Goal: Task Accomplishment & Management: Manage account settings

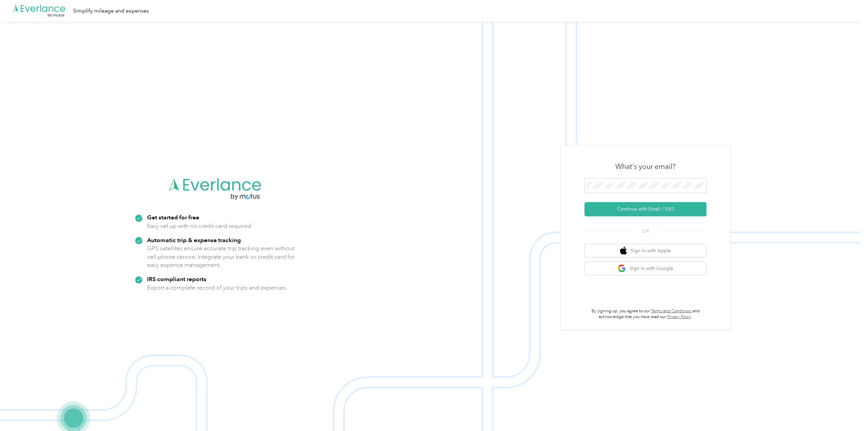
click at [618, 169] on h3 "What's your email?" at bounding box center [645, 166] width 60 height 9
click at [645, 206] on button "Continue with Email / SSO" at bounding box center [646, 209] width 122 height 14
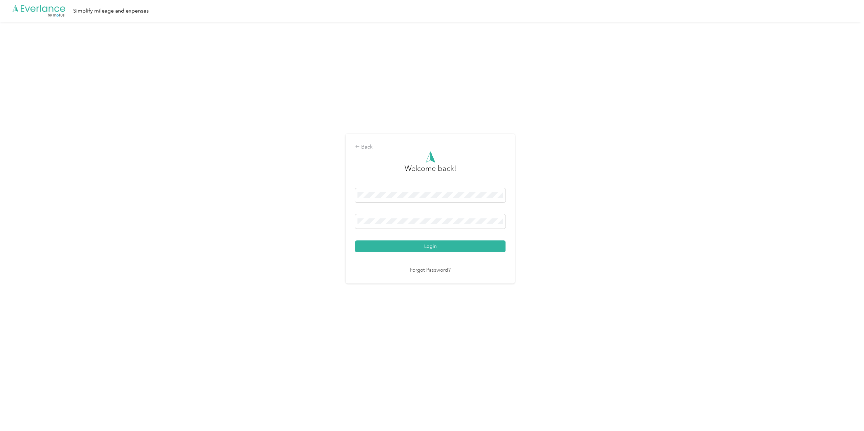
click at [355, 240] on button "Login" at bounding box center [430, 246] width 150 height 12
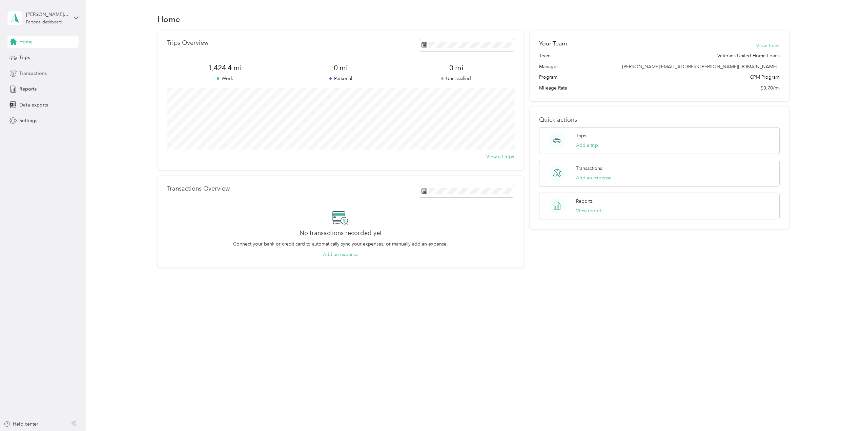
click at [40, 76] on span "Transactions" at bounding box center [32, 73] width 27 height 7
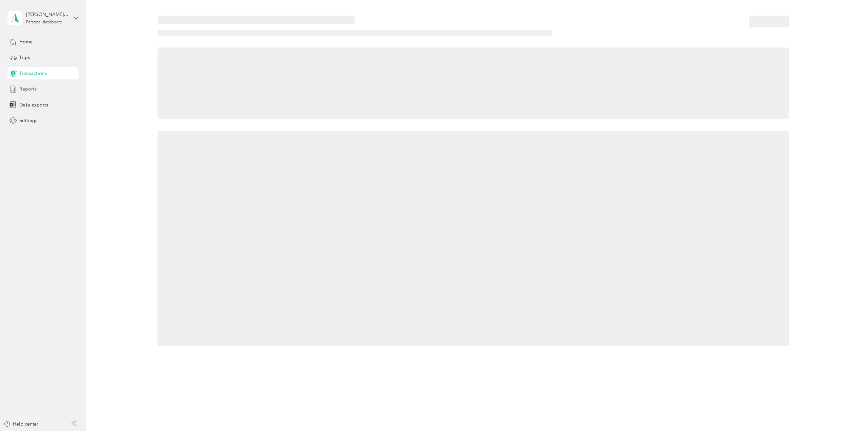
click at [38, 85] on div "Reports" at bounding box center [42, 89] width 71 height 12
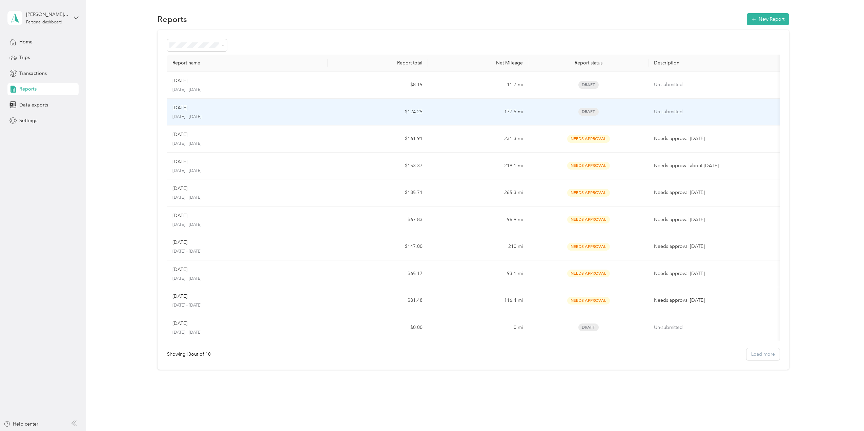
click at [237, 118] on p "[DATE] - [DATE]" at bounding box center [247, 117] width 150 height 6
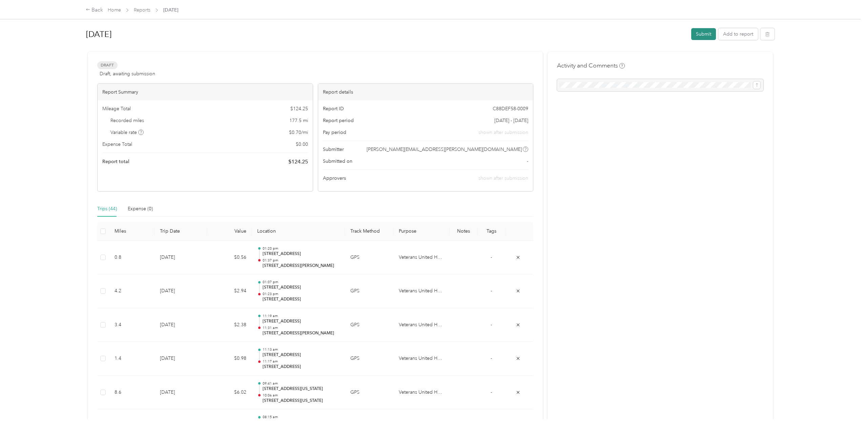
click at [709, 28] on button "Submit" at bounding box center [703, 34] width 25 height 12
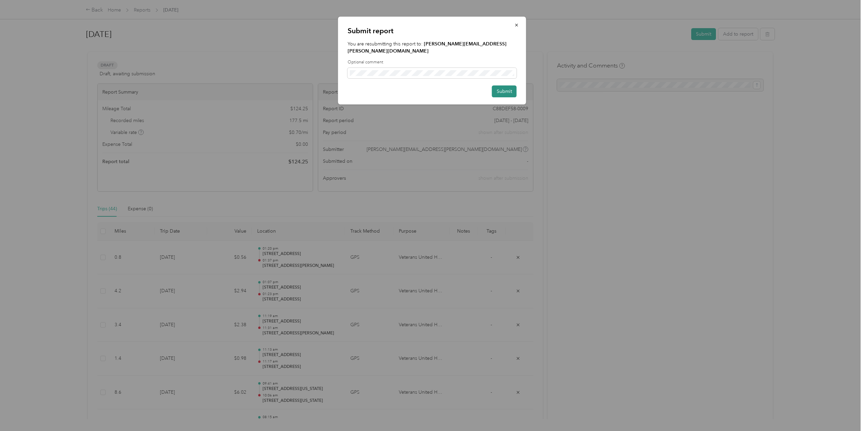
click at [501, 85] on button "Submit" at bounding box center [504, 91] width 25 height 12
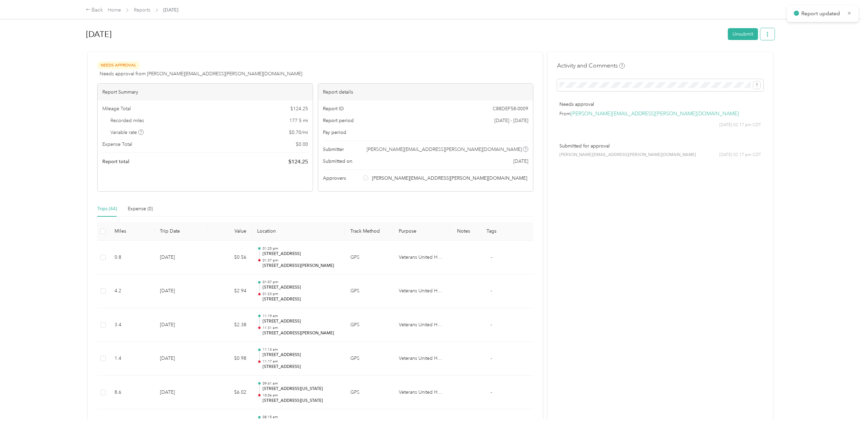
click at [769, 38] on button "button" at bounding box center [767, 34] width 14 height 12
click at [746, 52] on li "Copy share link" at bounding box center [749, 47] width 50 height 12
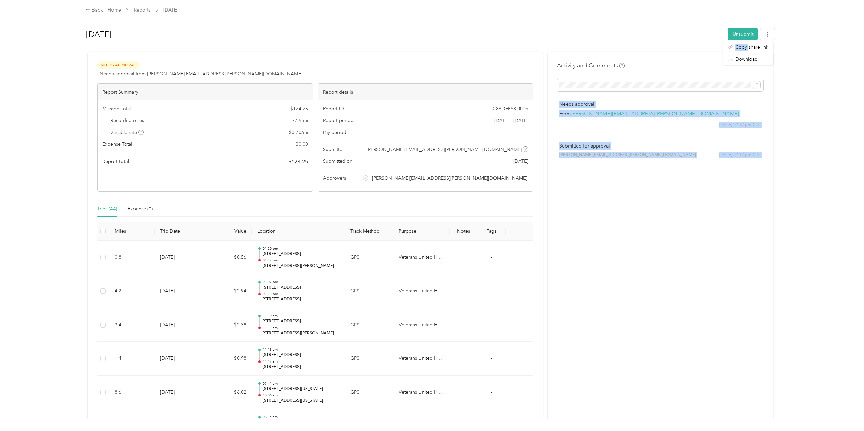
drag, startPoint x: 746, startPoint y: 52, endPoint x: 780, endPoint y: 78, distance: 42.8
click at [770, 80] on body "Back Home Reports [DATE] [DATE] Unsubmit Needs Approval Needs approval from [PE…" at bounding box center [430, 215] width 861 height 431
click at [782, 78] on div "[DATE] Unsubmit Needs Approval Needs approval from [PERSON_NAME][EMAIL_ADDRESS]…" at bounding box center [430, 209] width 717 height 419
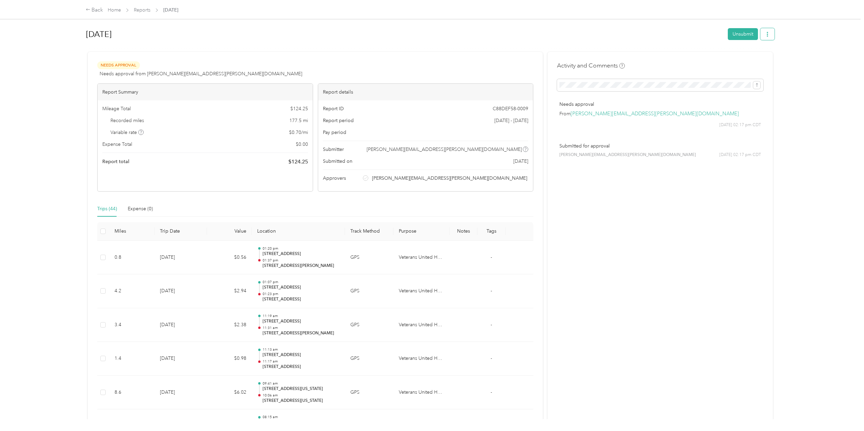
click at [763, 28] on button "button" at bounding box center [767, 34] width 14 height 12
click at [750, 55] on li "Download" at bounding box center [749, 59] width 50 height 12
click at [759, 60] on div "Download" at bounding box center [748, 59] width 40 height 7
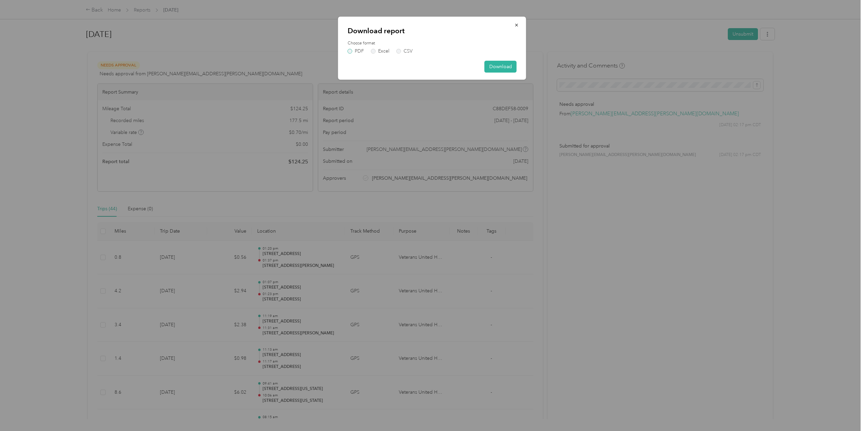
click at [356, 51] on label "PDF" at bounding box center [356, 51] width 16 height 5
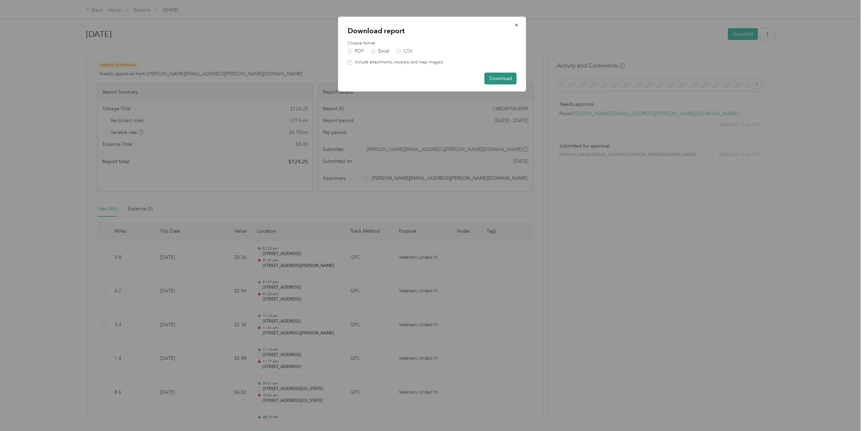
click at [497, 76] on button "Download" at bounding box center [501, 79] width 32 height 12
